Goal: Information Seeking & Learning: Learn about a topic

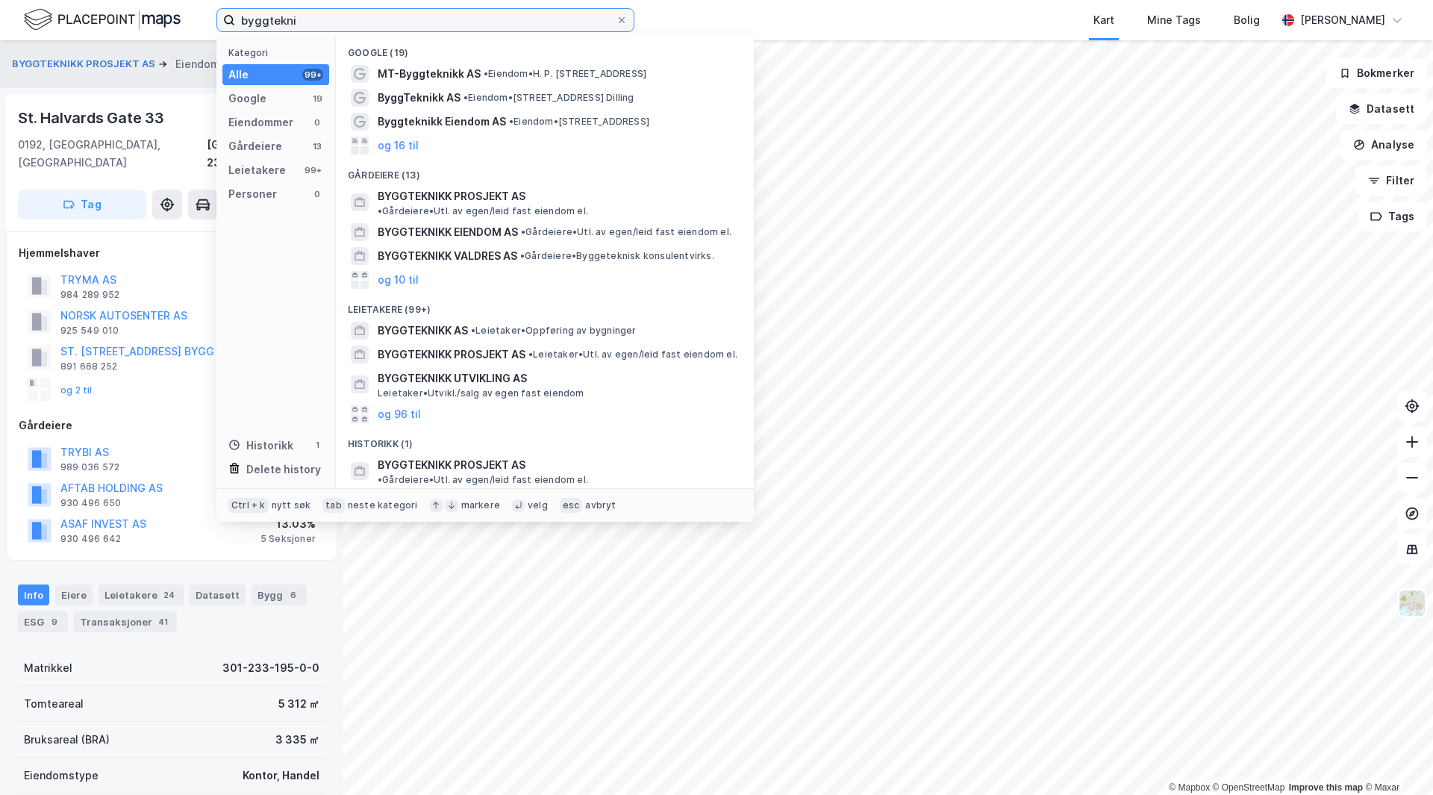
click at [282, 25] on input "byggtekni" at bounding box center [425, 20] width 381 height 22
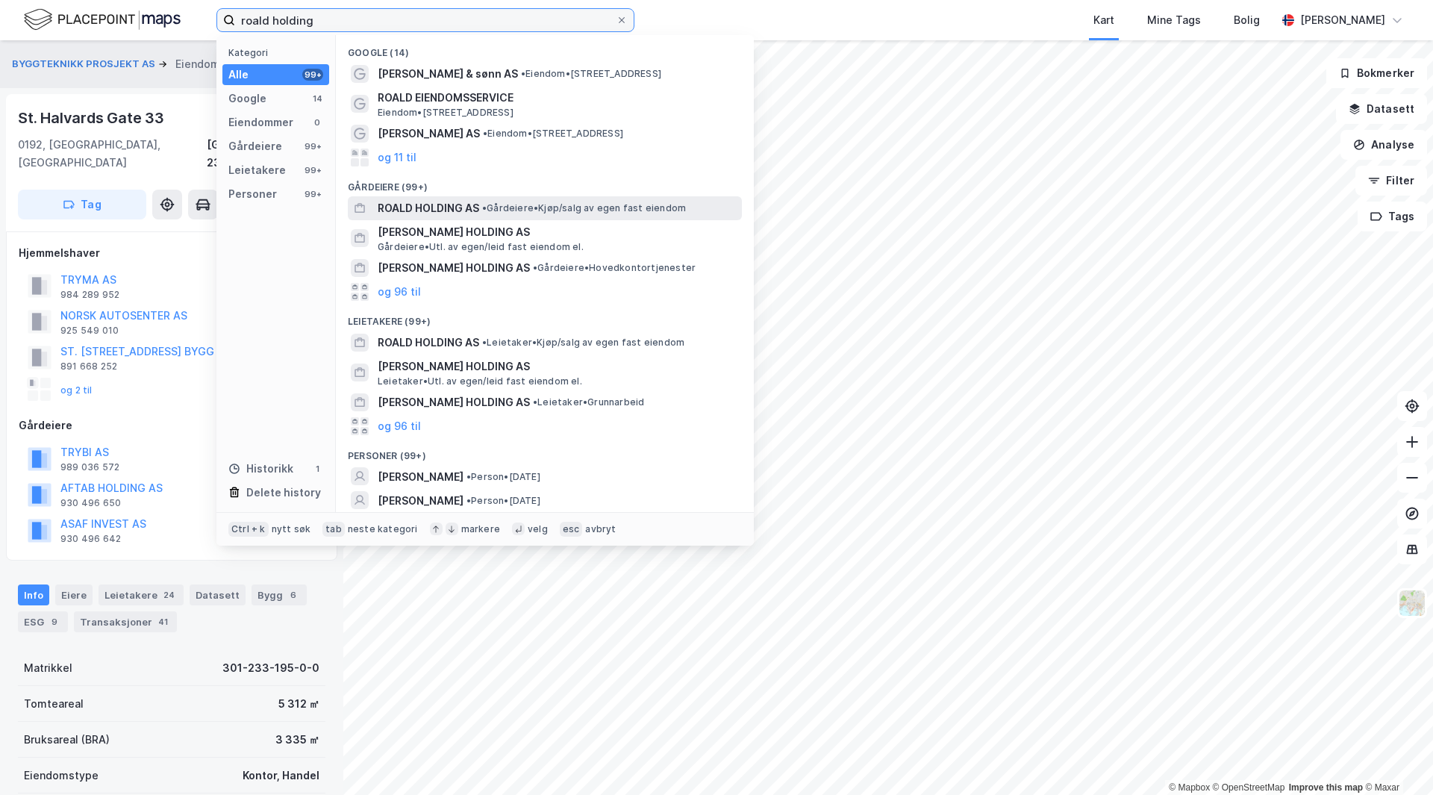
type input "roald holding"
click at [444, 219] on div "ROALD HOLDING AS • Gårdeiere • Kjøp/salg av egen fast eiendom" at bounding box center [545, 208] width 394 height 24
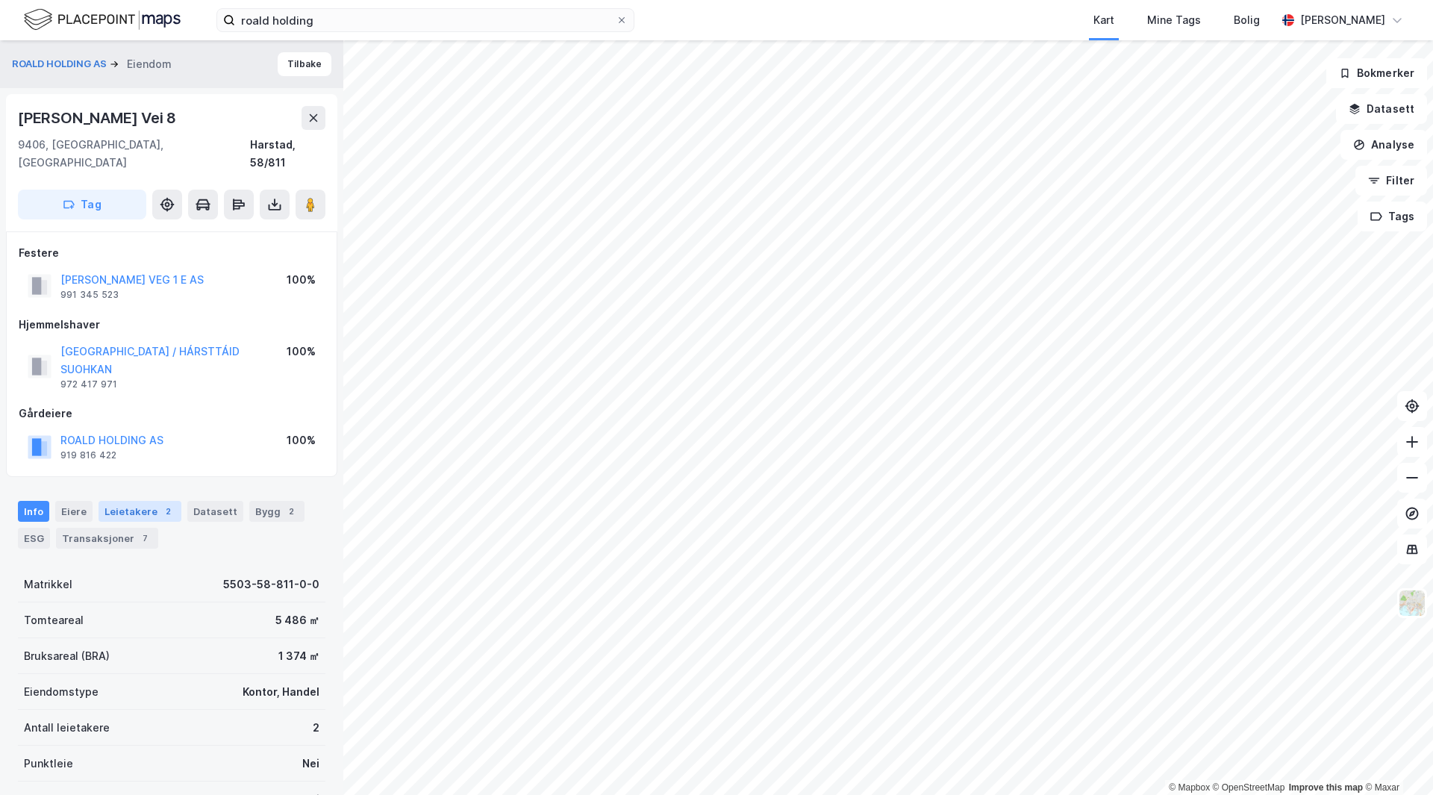
click at [119, 501] on div "Leietakere 2" at bounding box center [139, 511] width 83 height 21
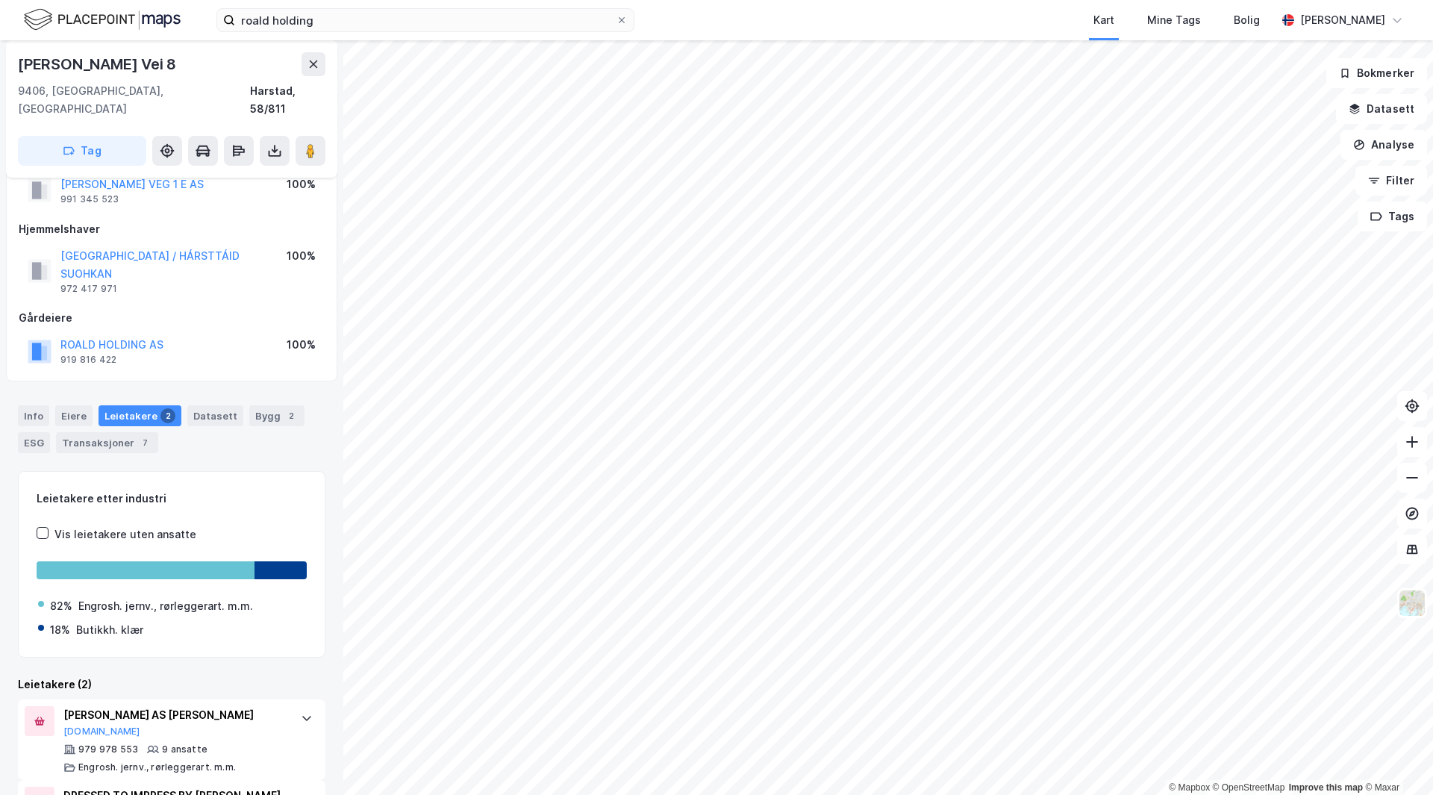
scroll to position [161, 0]
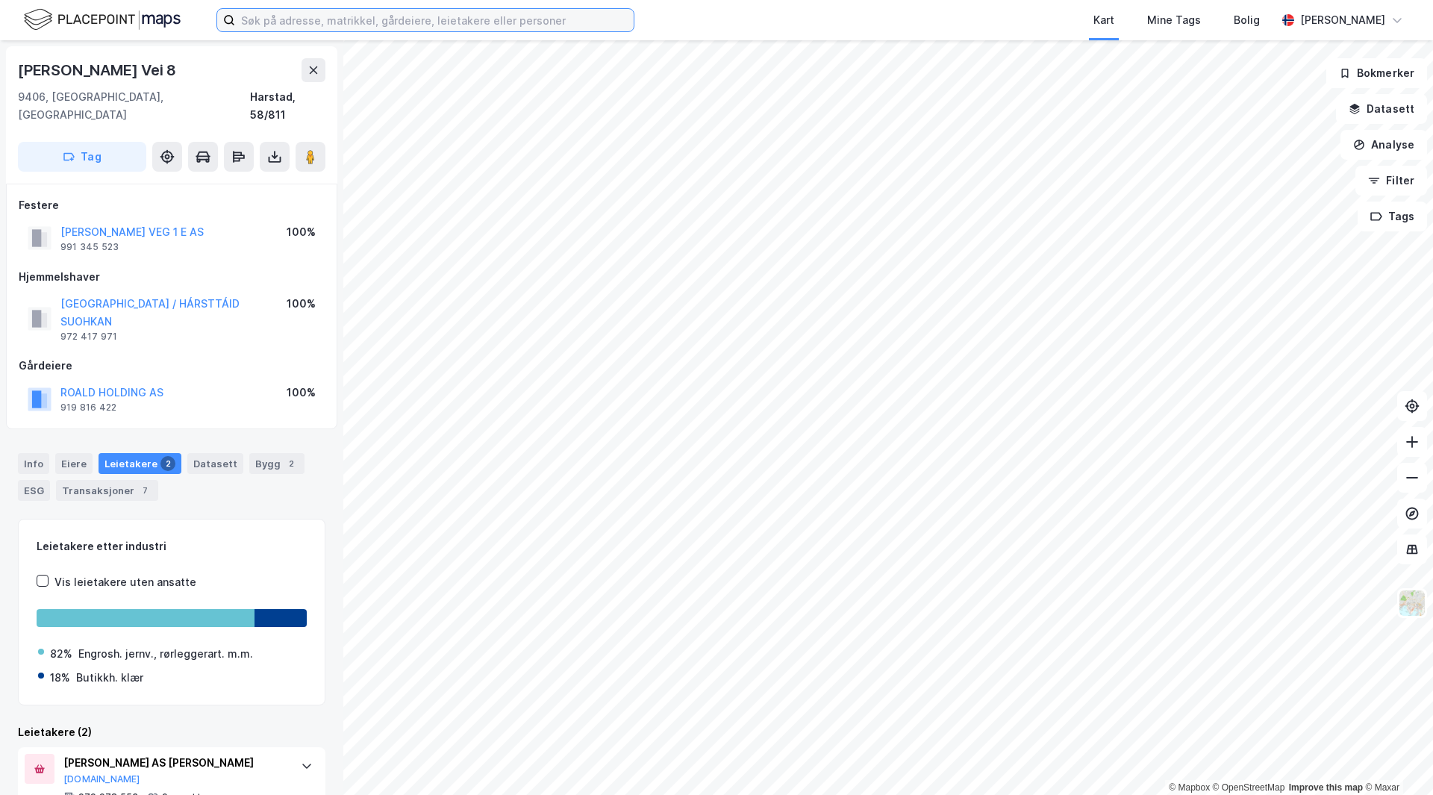
click at [313, 24] on input at bounding box center [434, 20] width 398 height 22
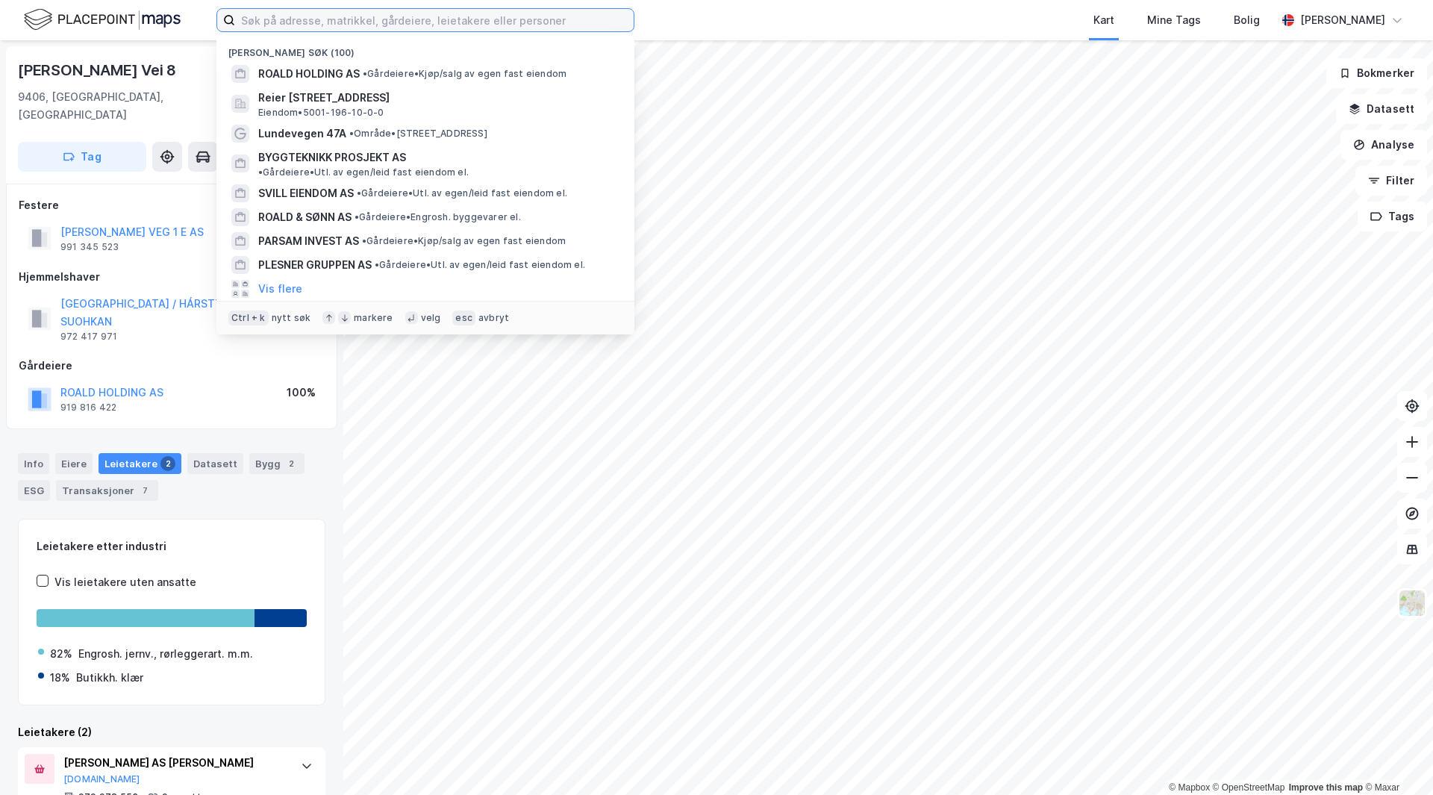
paste input "REMA 1000 SANDGATA NAMSOS"
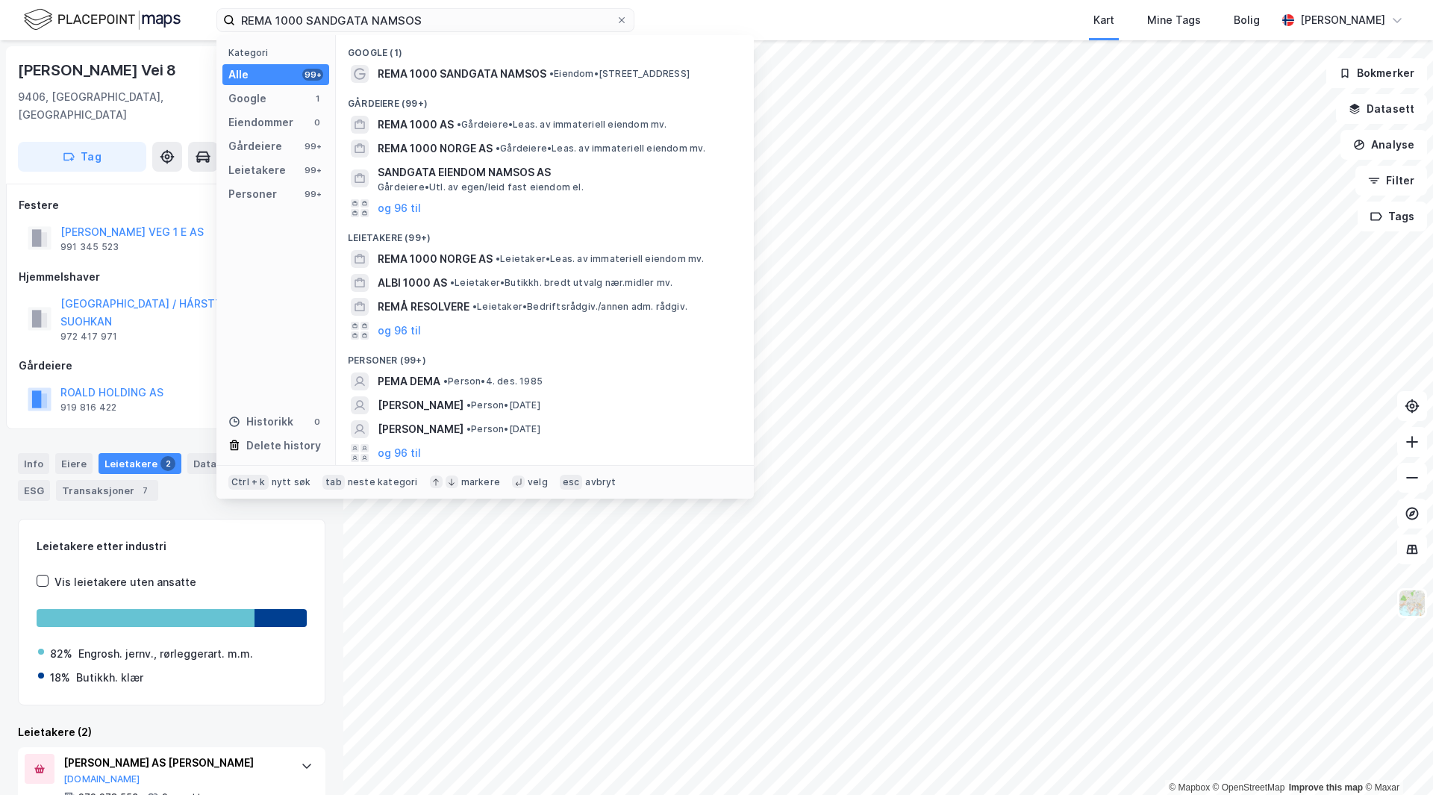
click at [422, 74] on span "REMA 1000 SANDGATA NAMSOS" at bounding box center [462, 74] width 169 height 18
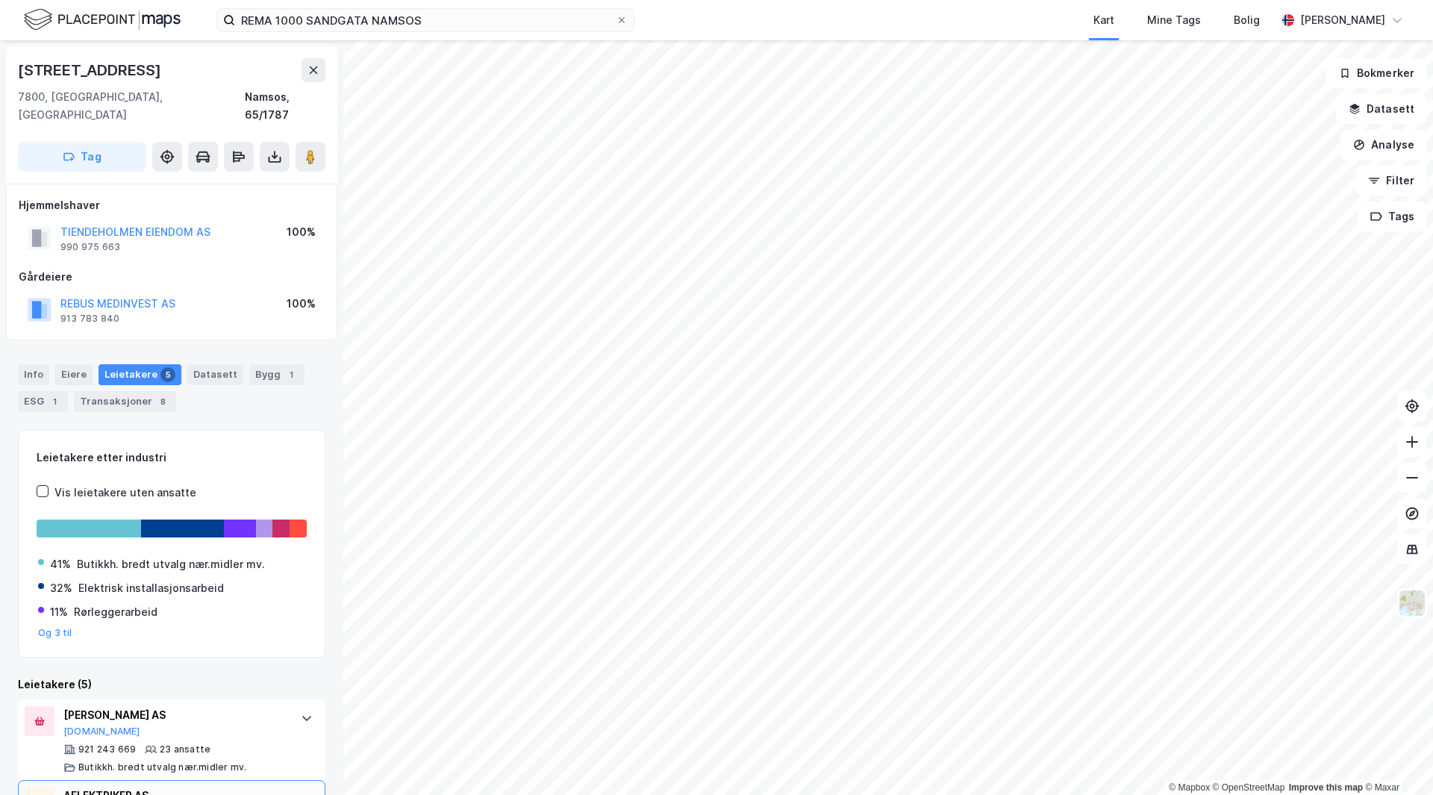
scroll to position [337, 0]
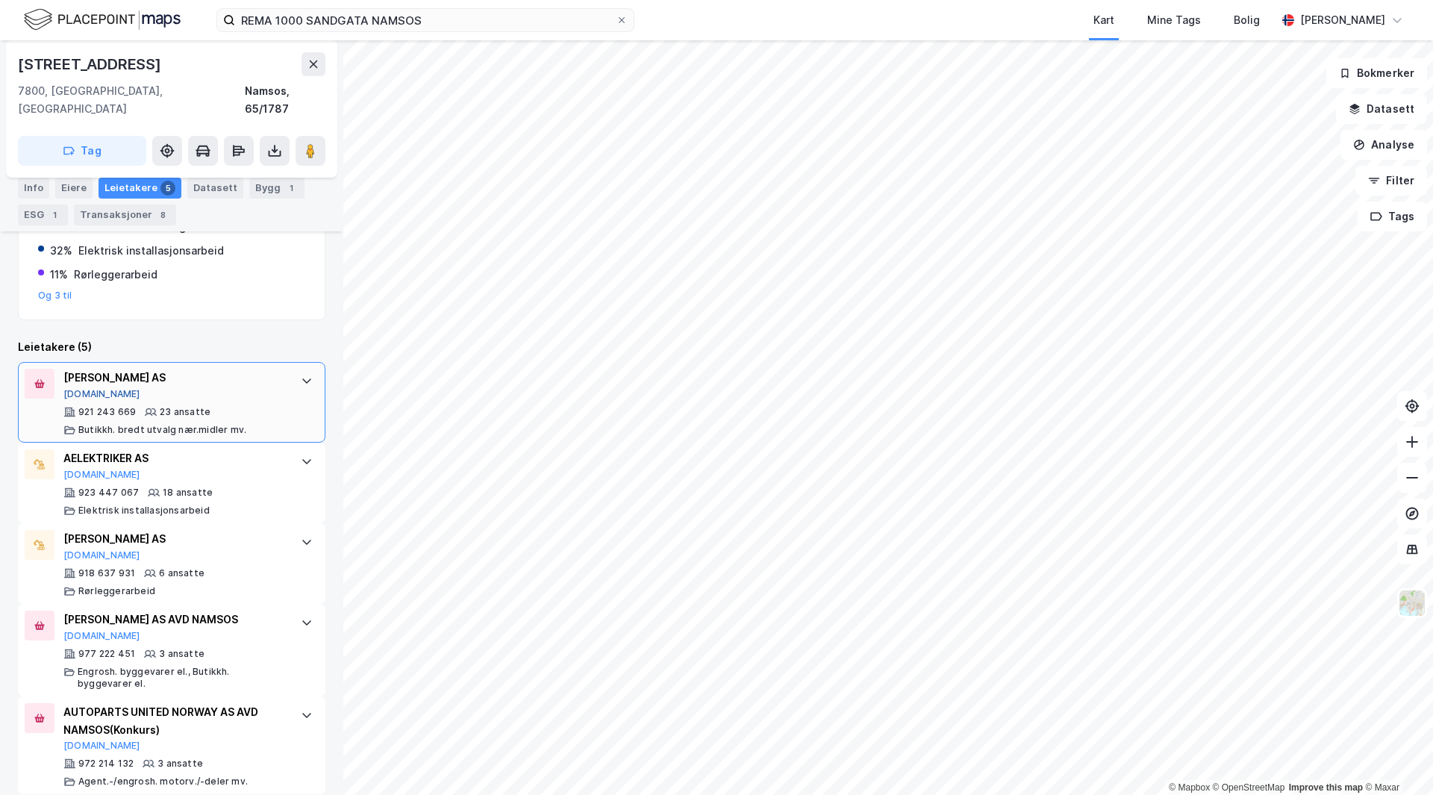
click at [90, 388] on button "[DOMAIN_NAME]" at bounding box center [101, 394] width 77 height 12
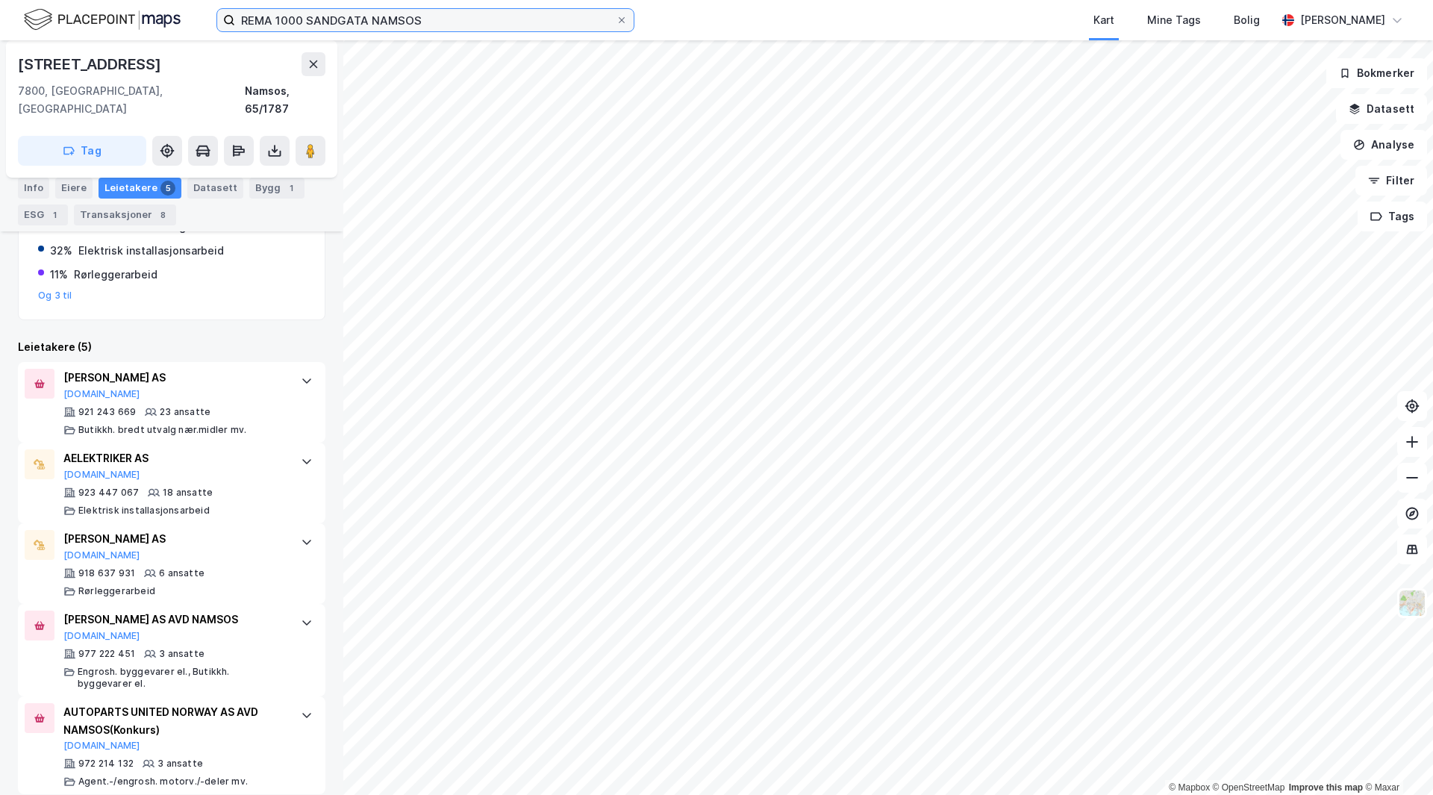
click at [254, 28] on input "REMA 1000 SANDGATA NAMSOS" at bounding box center [425, 20] width 381 height 22
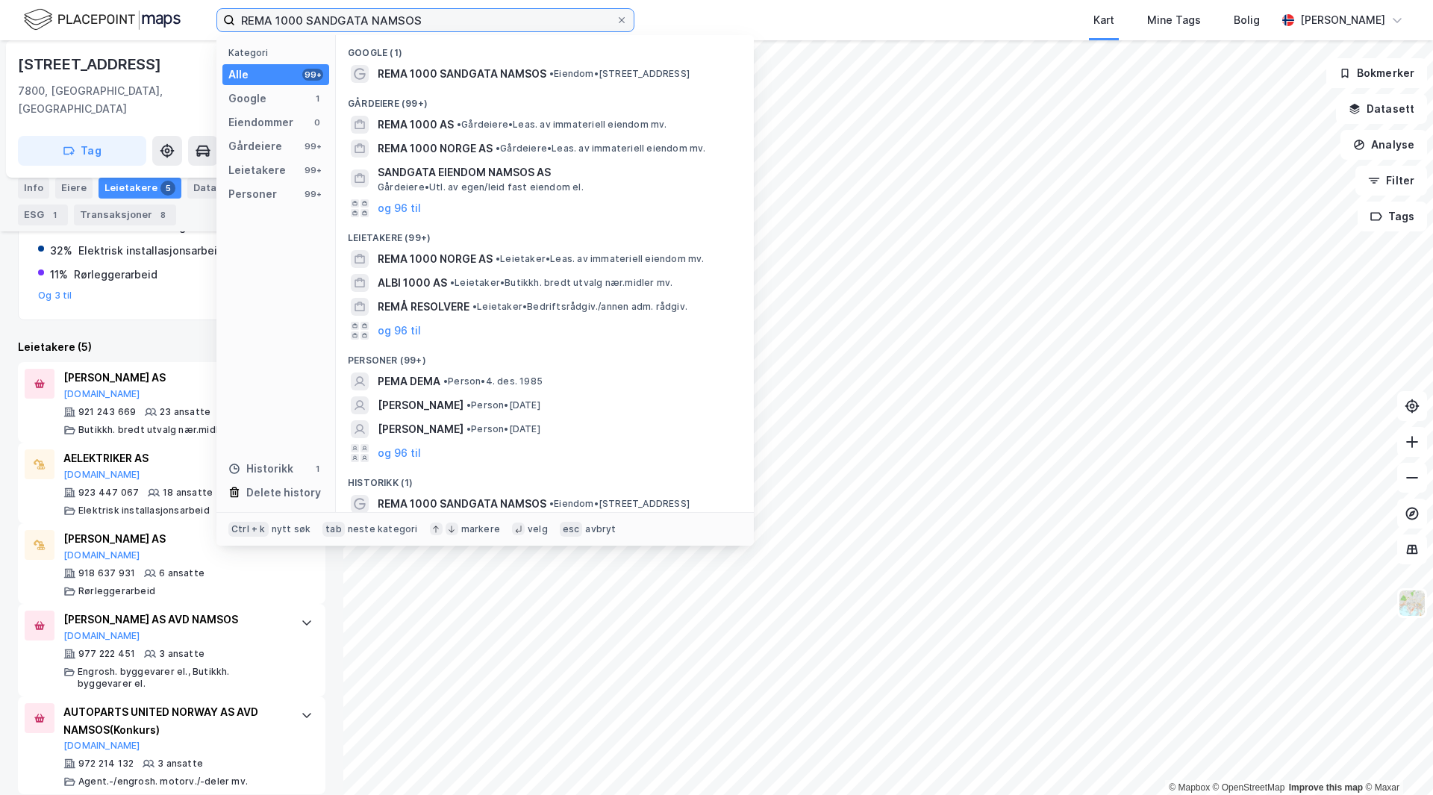
click at [254, 28] on input "REMA 1000 SANDGATA NAMSOS" at bounding box center [425, 20] width 381 height 22
paste input "ROCK CITY"
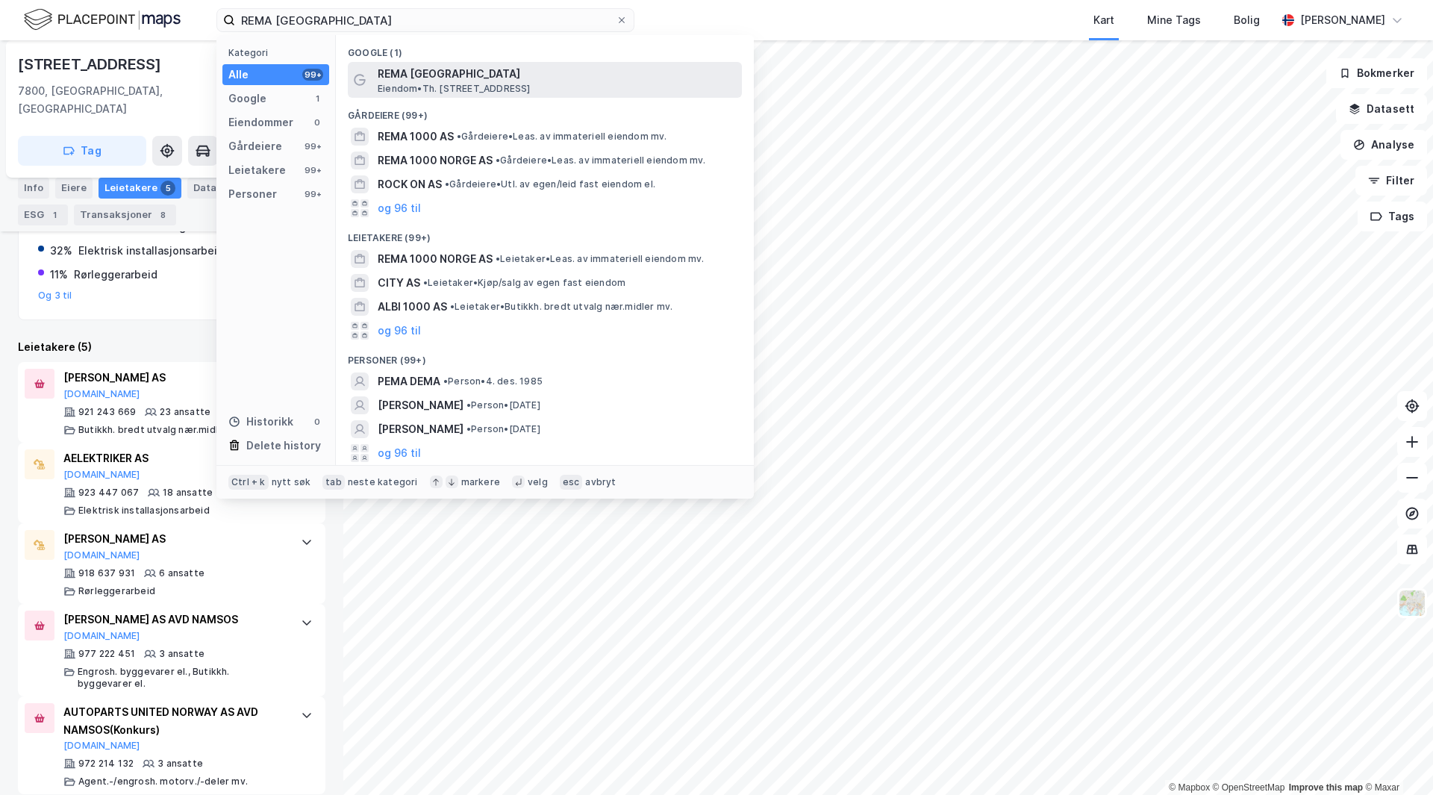
click at [445, 78] on span "REMA 1000 ROCK CITY" at bounding box center [557, 74] width 358 height 18
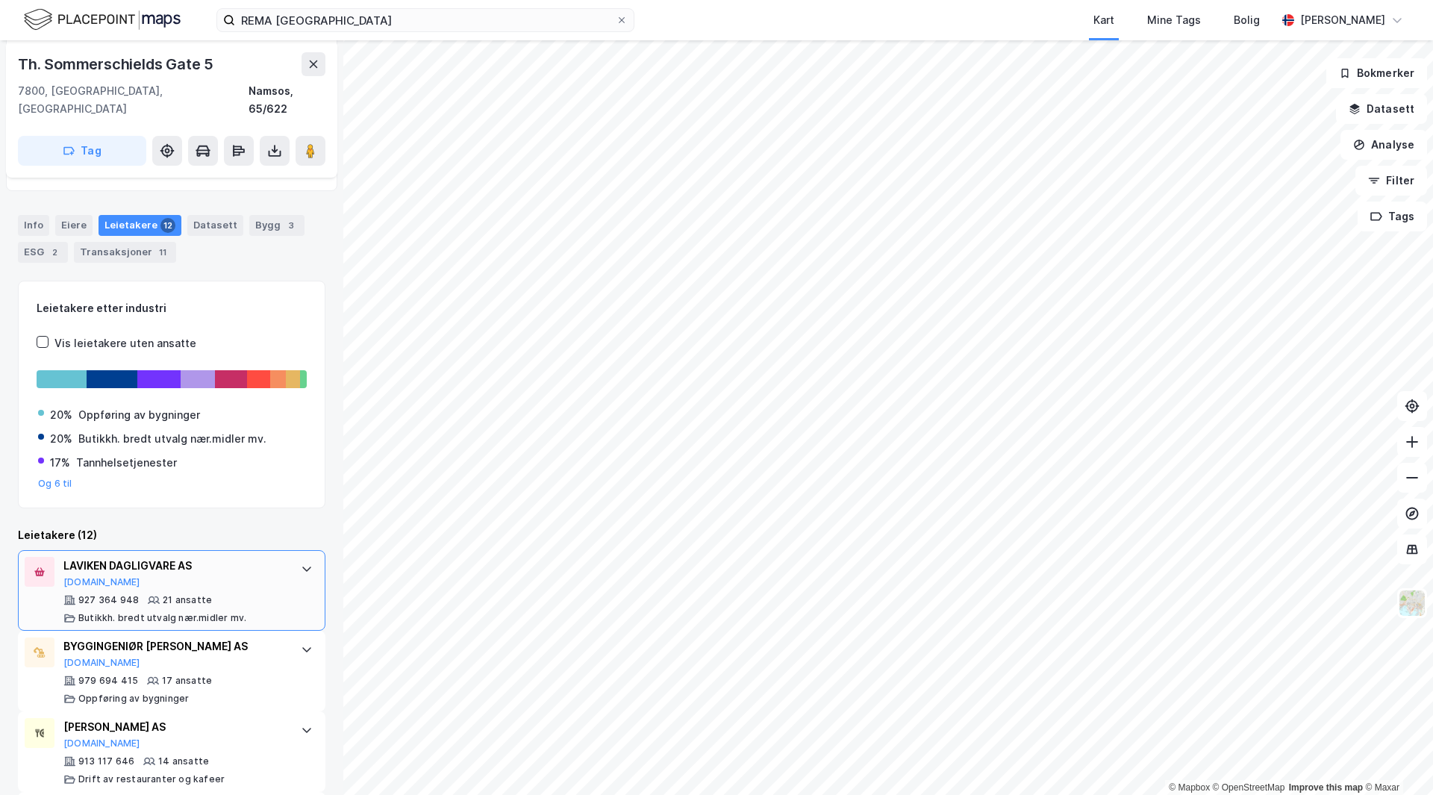
scroll to position [224, 0]
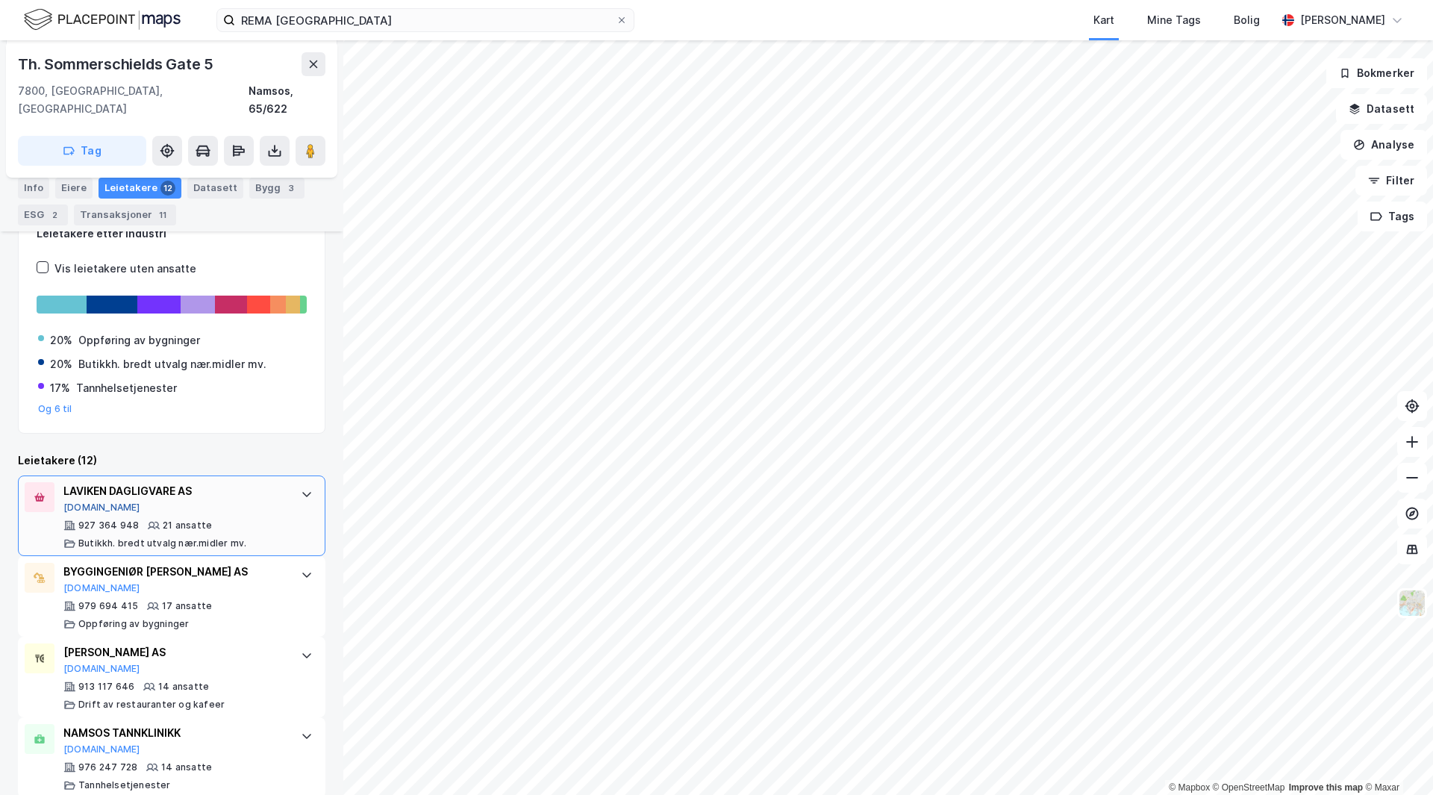
click at [81, 501] on button "[DOMAIN_NAME]" at bounding box center [101, 507] width 77 height 12
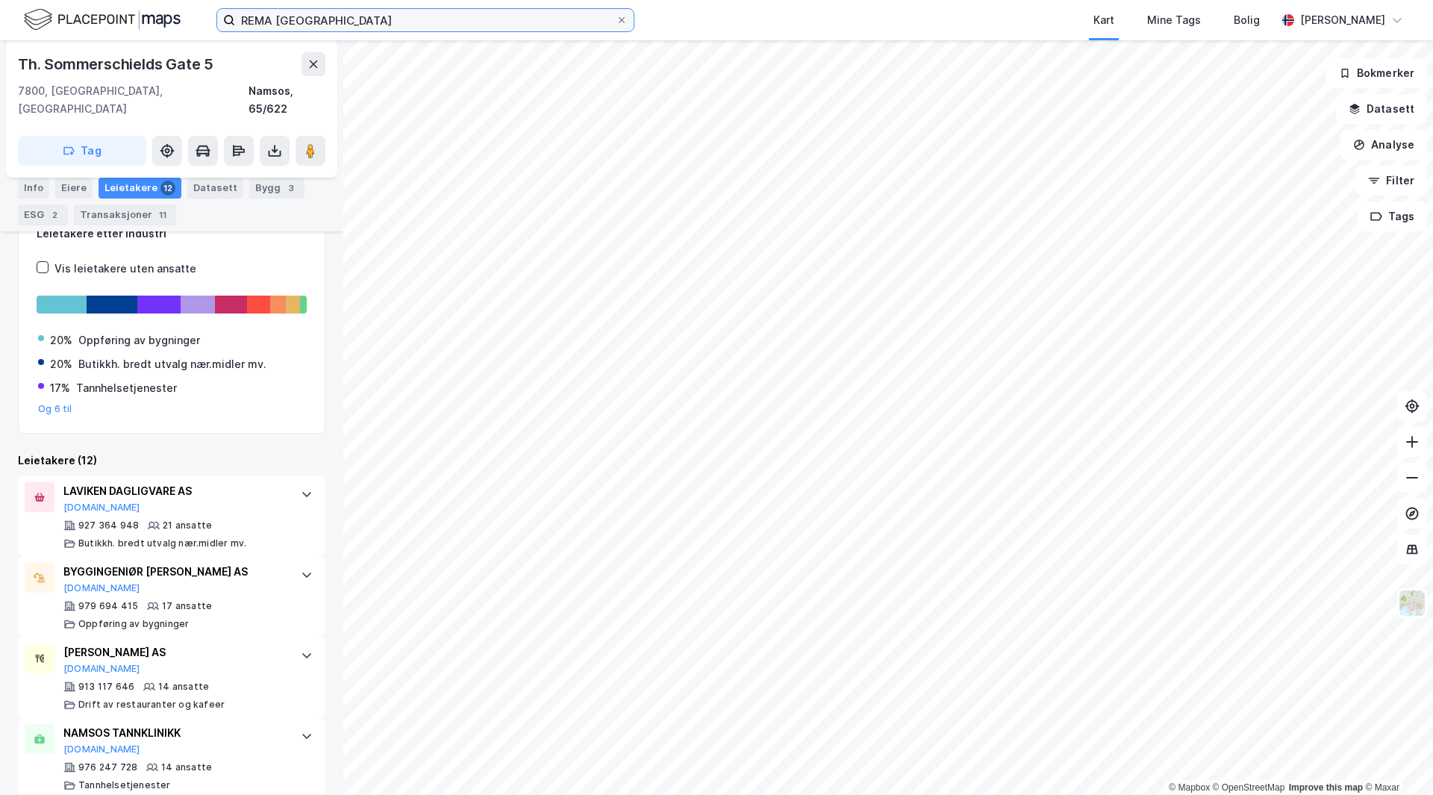
click at [254, 17] on input "REMA 1000 ROCK CITY" at bounding box center [425, 20] width 381 height 22
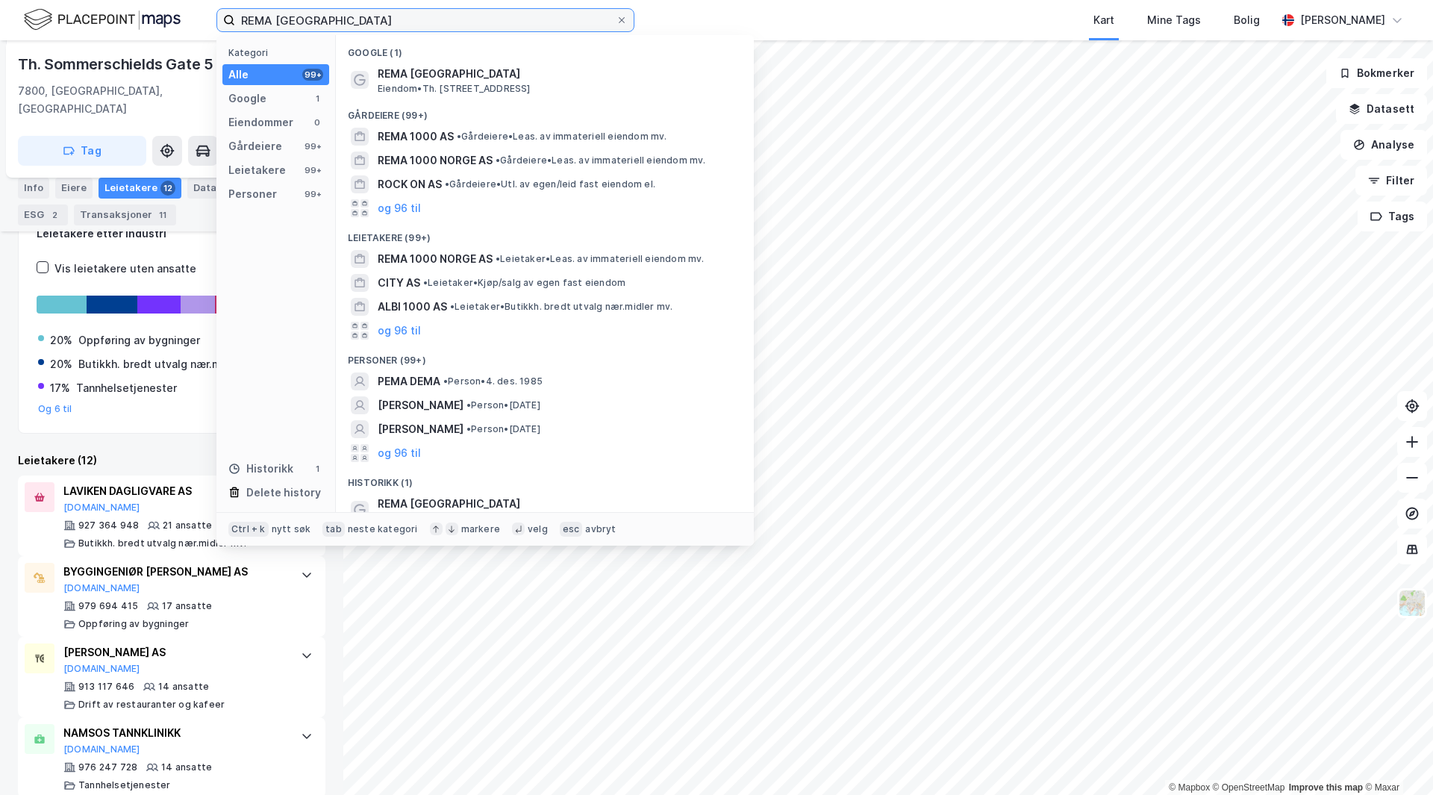
click at [254, 17] on input "REMA 1000 ROCK CITY" at bounding box center [425, 20] width 381 height 22
click at [255, 17] on input "REMA 1000 ROCK CITY" at bounding box center [425, 20] width 381 height 22
paste input "SPAR Røthe Namsos"
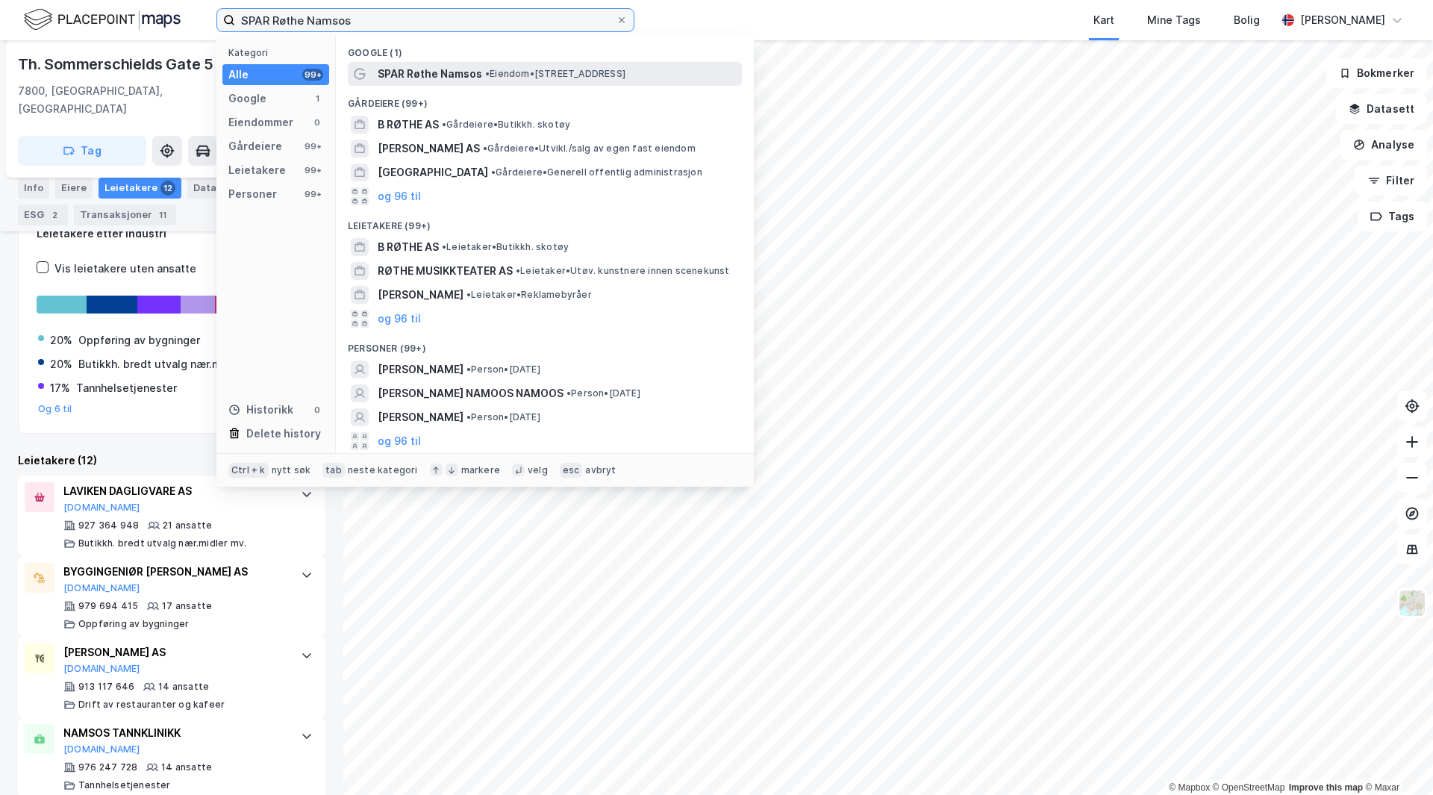
type input "SPAR Røthe Namsos"
click at [431, 83] on div "SPAR Røthe Namsos • Eiendom • Kirkegata 8, 7800 Namsos" at bounding box center [545, 74] width 394 height 24
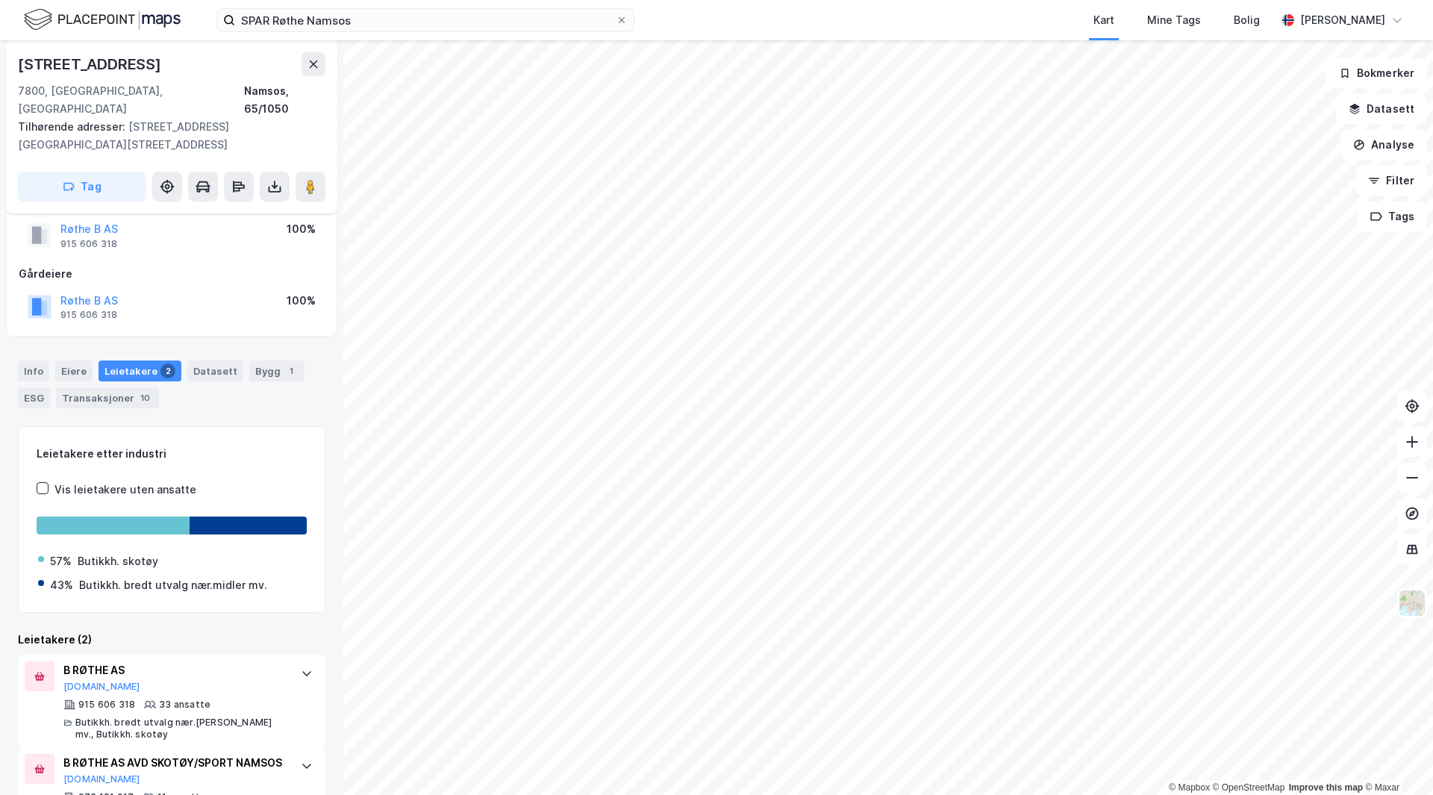
scroll to position [72, 0]
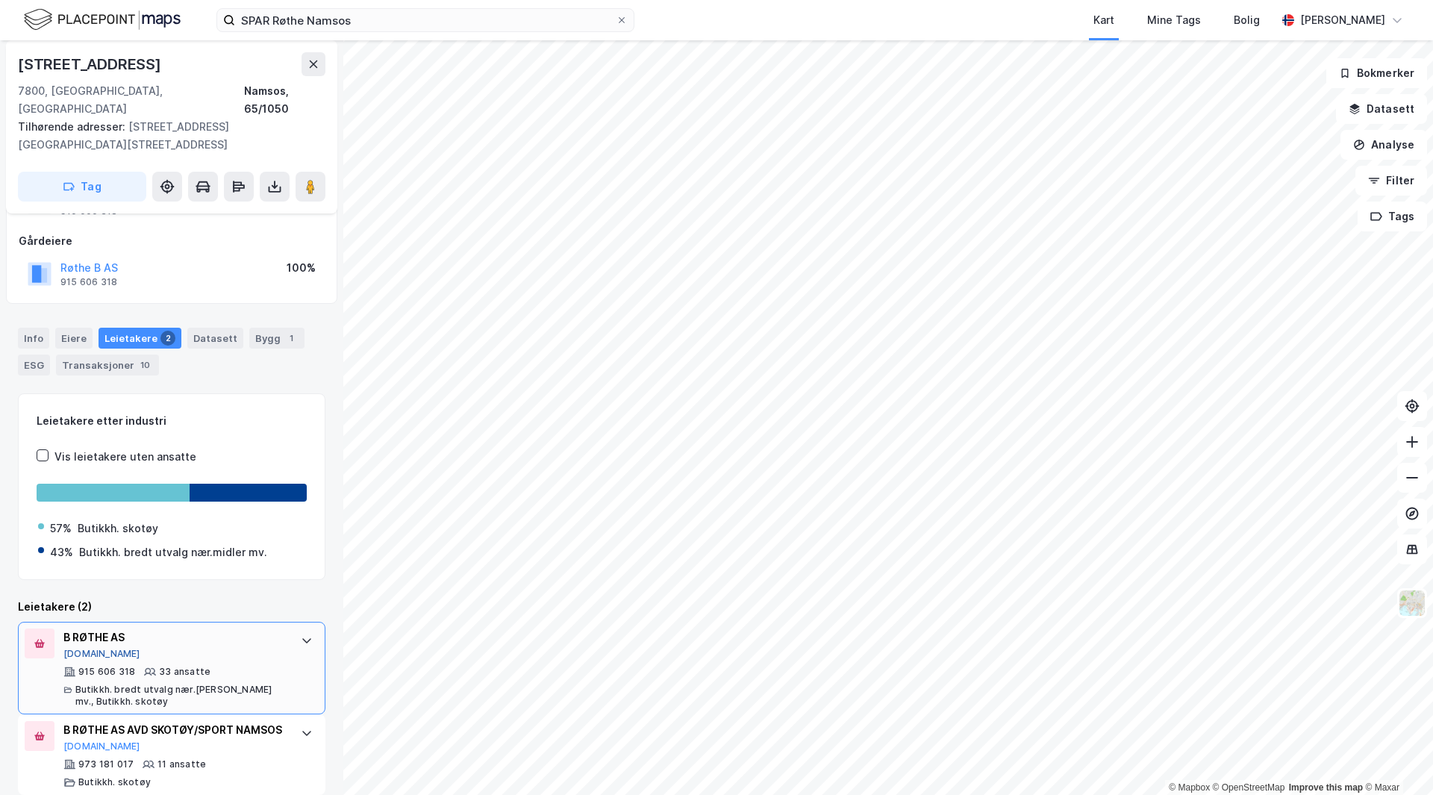
click at [83, 648] on button "[DOMAIN_NAME]" at bounding box center [101, 654] width 77 height 12
